Goal: Find specific page/section: Find specific page/section

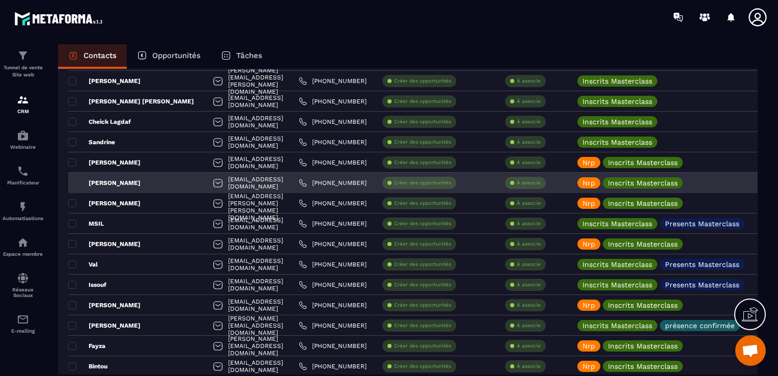
scroll to position [1579, 0]
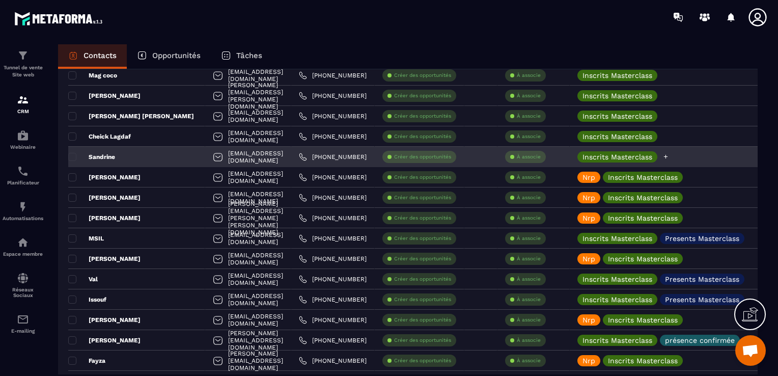
click at [668, 155] on icon at bounding box center [666, 157] width 4 height 4
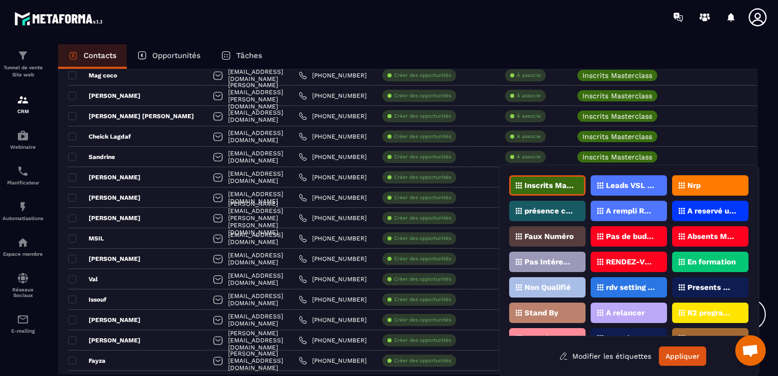
click at [695, 187] on p "Nrp" at bounding box center [693, 185] width 13 height 7
click at [694, 351] on button "Appliquer" at bounding box center [682, 355] width 47 height 19
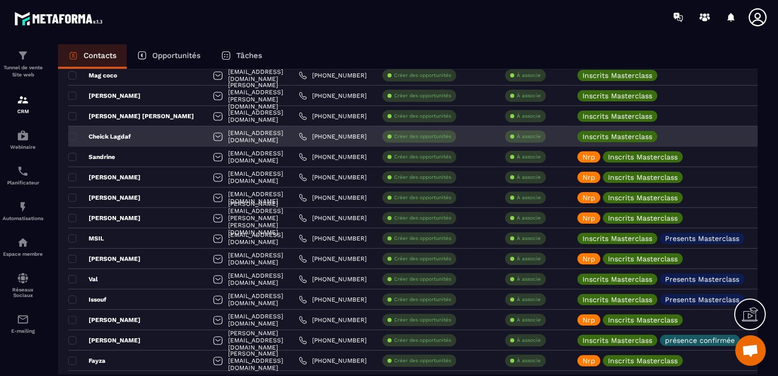
click at [124, 139] on p "Cheick Lagdaf" at bounding box center [99, 136] width 63 height 8
